Goal: Find specific page/section: Find specific page/section

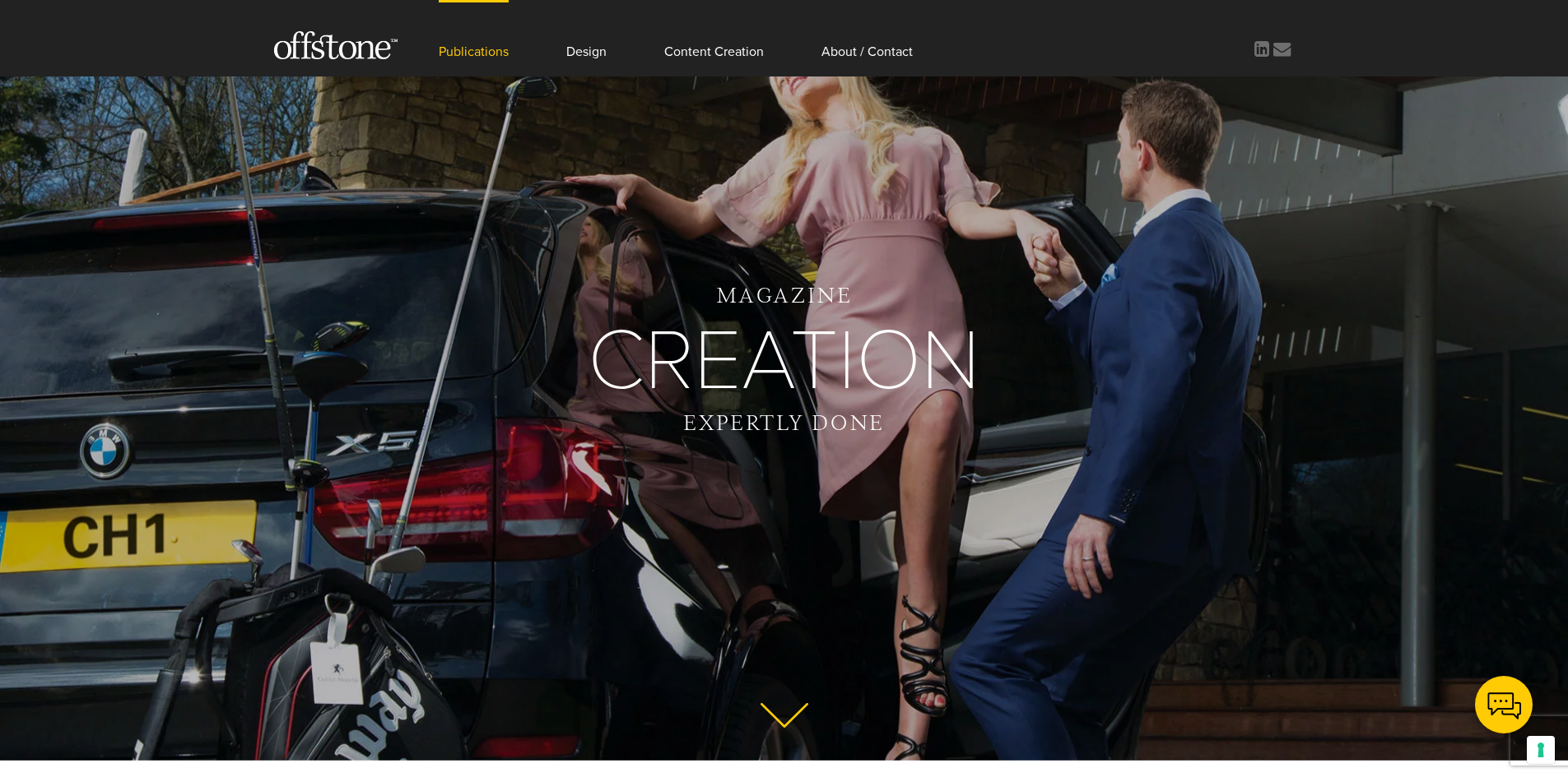
click at [490, 52] on link "Publications" at bounding box center [473, 38] width 70 height 77
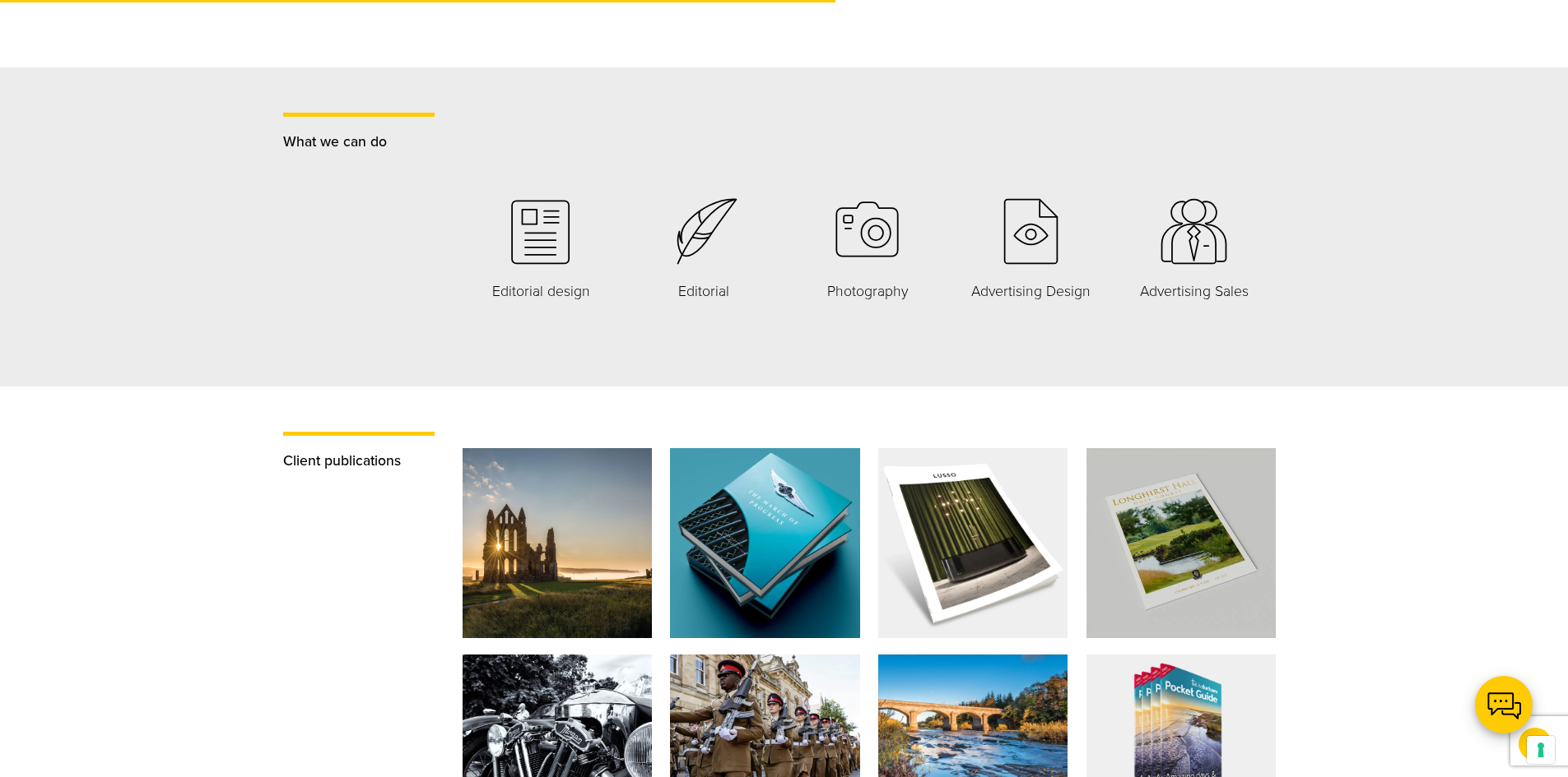
scroll to position [1480, 0]
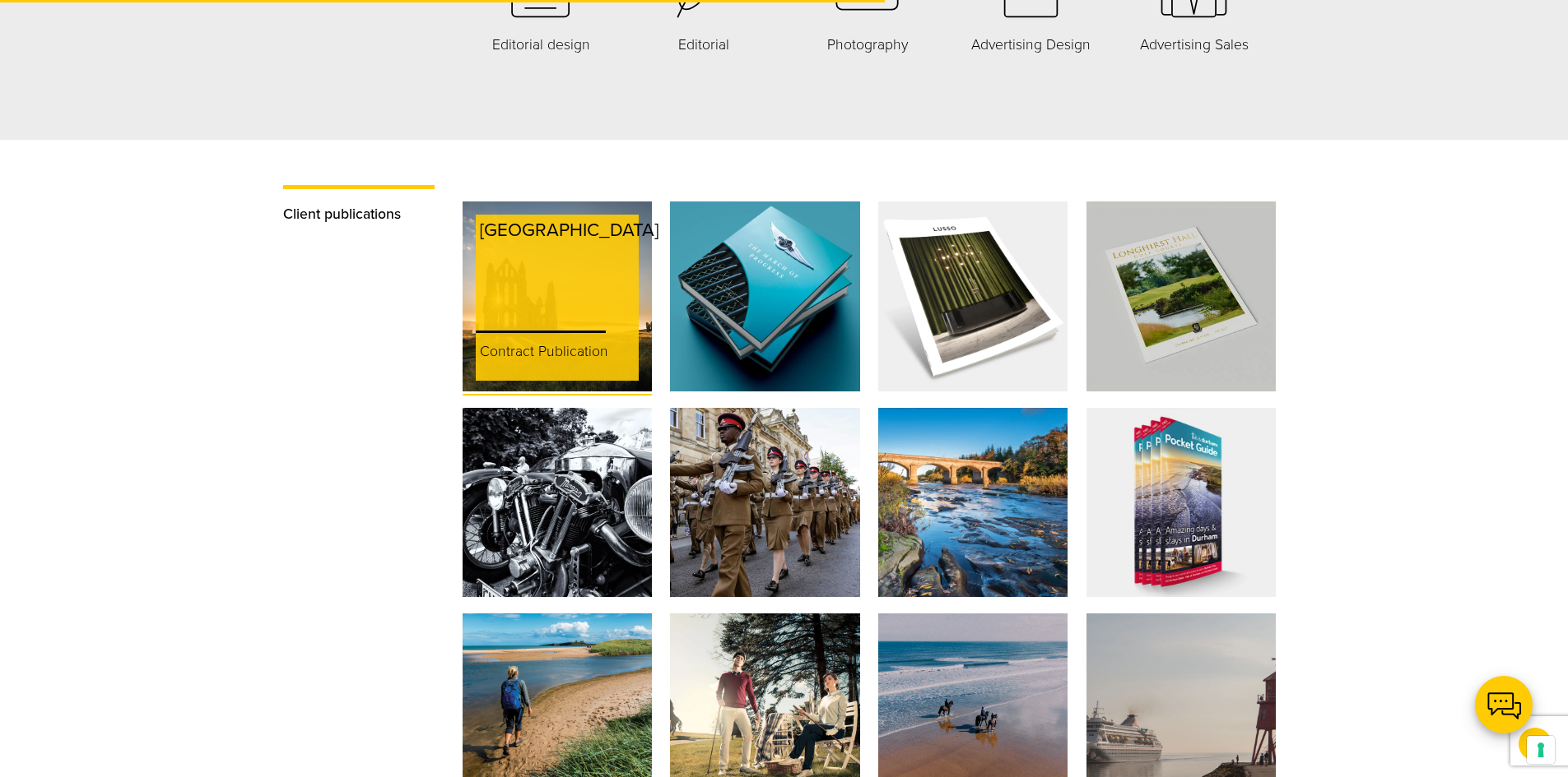
click at [563, 245] on div "[GEOGRAPHIC_DATA]" at bounding box center [569, 269] width 187 height 107
